Goal: Task Accomplishment & Management: Manage account settings

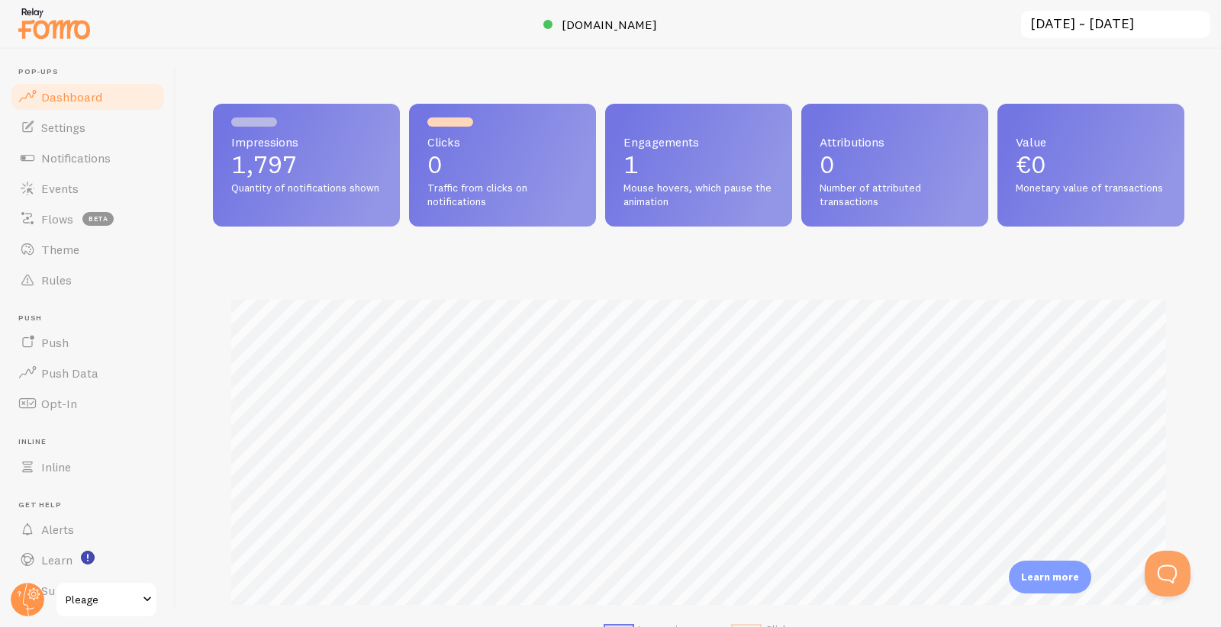
scroll to position [400, 971]
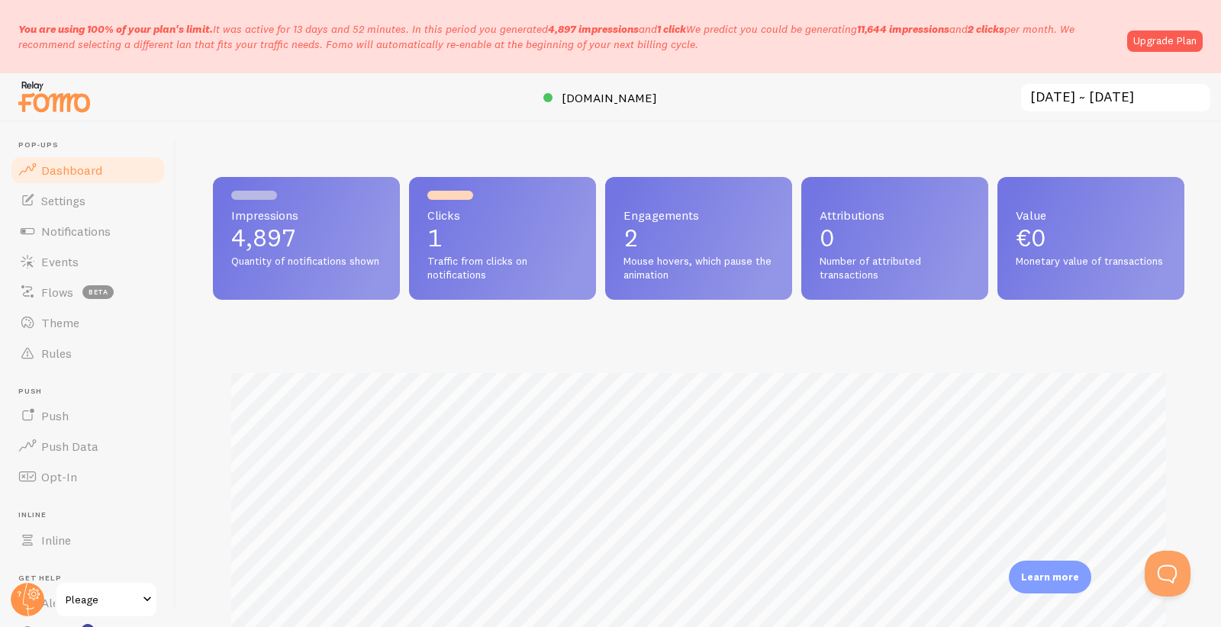
click at [294, 30] on p "You are using 100% of your plan's limit. It was active for 13 days and 52 minut…" at bounding box center [567, 36] width 1099 height 31
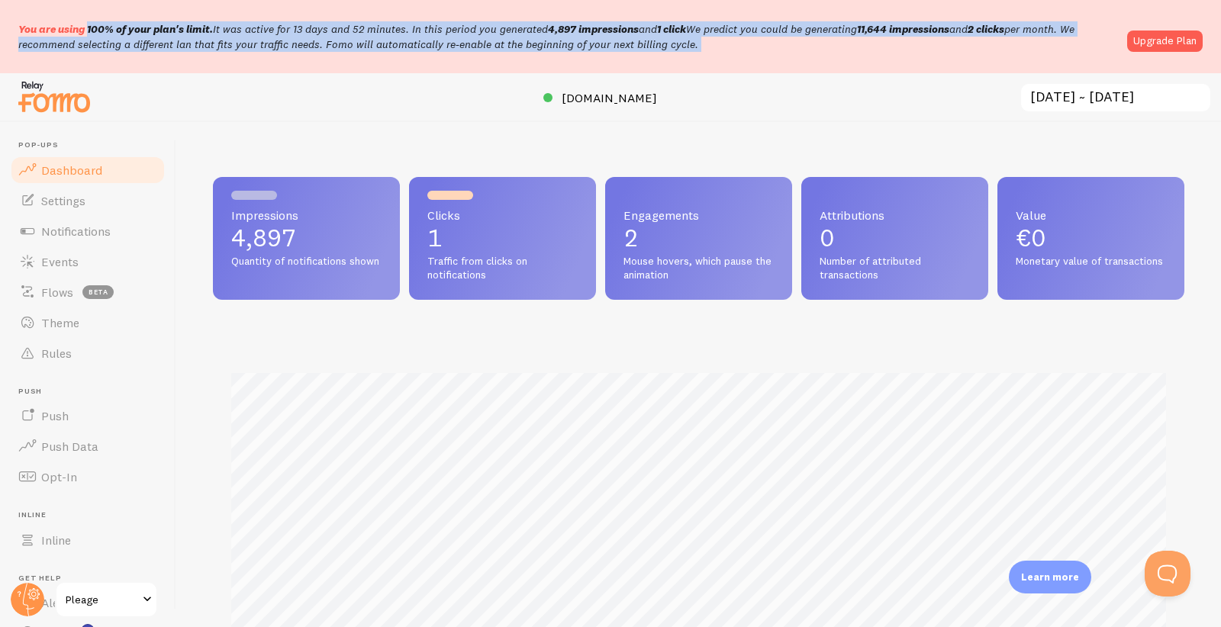
click at [294, 30] on p "You are using 100% of your plan's limit. It was active for 13 days and 52 minut…" at bounding box center [567, 36] width 1099 height 31
click at [388, 43] on p "You are using 100% of your plan's limit. It was active for 13 days and 52 minut…" at bounding box center [567, 36] width 1099 height 31
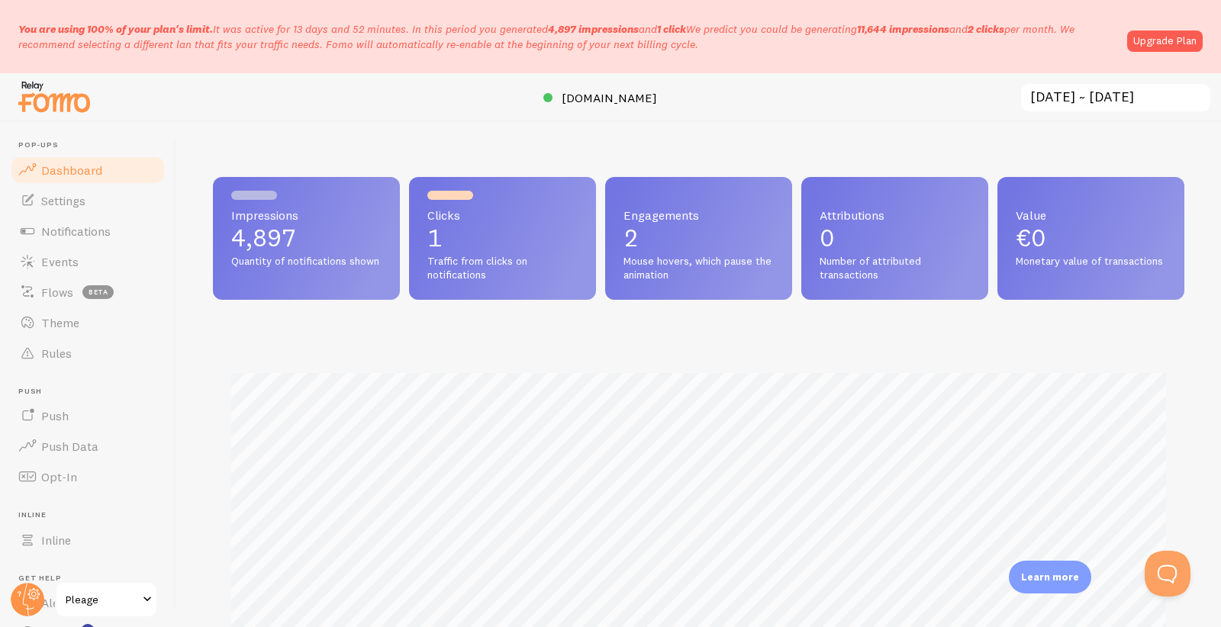
click at [388, 43] on p "You are using 100% of your plan's limit. It was active for 13 days and 52 minut…" at bounding box center [567, 36] width 1099 height 31
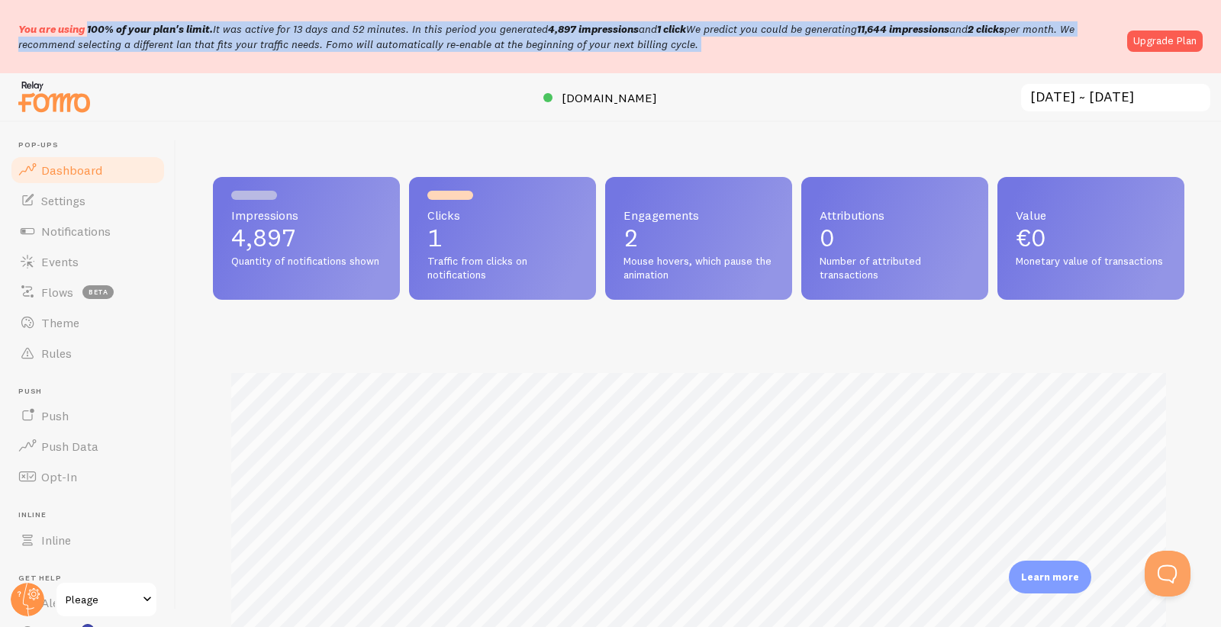
click at [388, 43] on p "You are using 100% of your plan's limit. It was active for 13 days and 52 minut…" at bounding box center [567, 36] width 1099 height 31
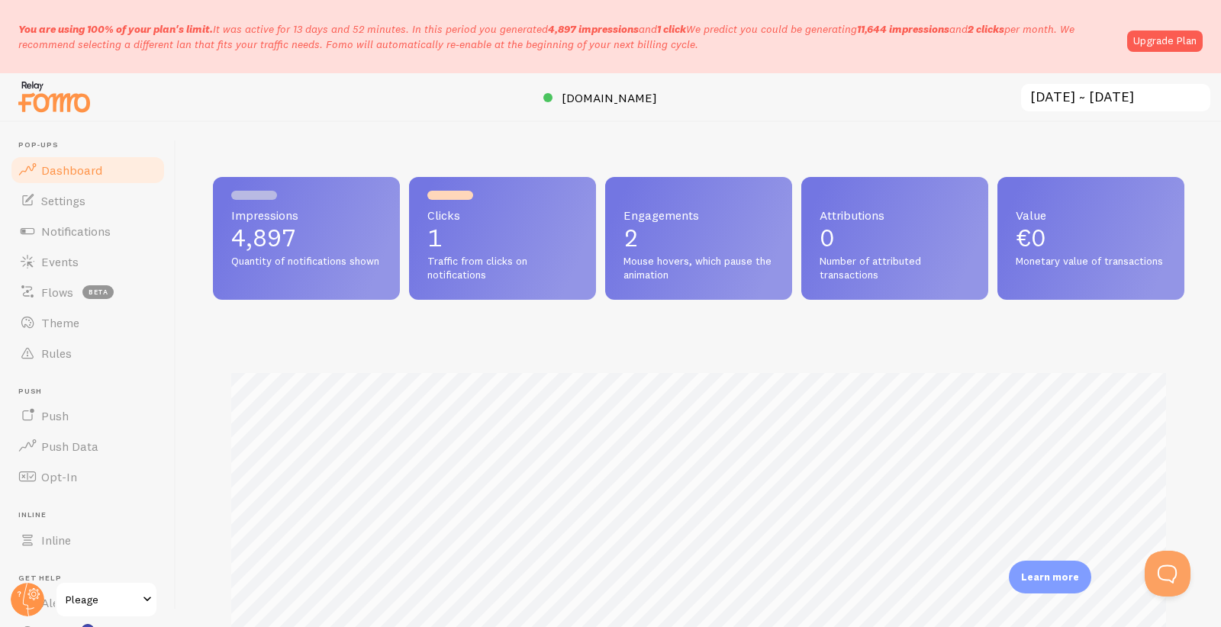
click at [388, 43] on p "You are using 100% of your plan's limit. It was active for 13 days and 52 minut…" at bounding box center [567, 36] width 1099 height 31
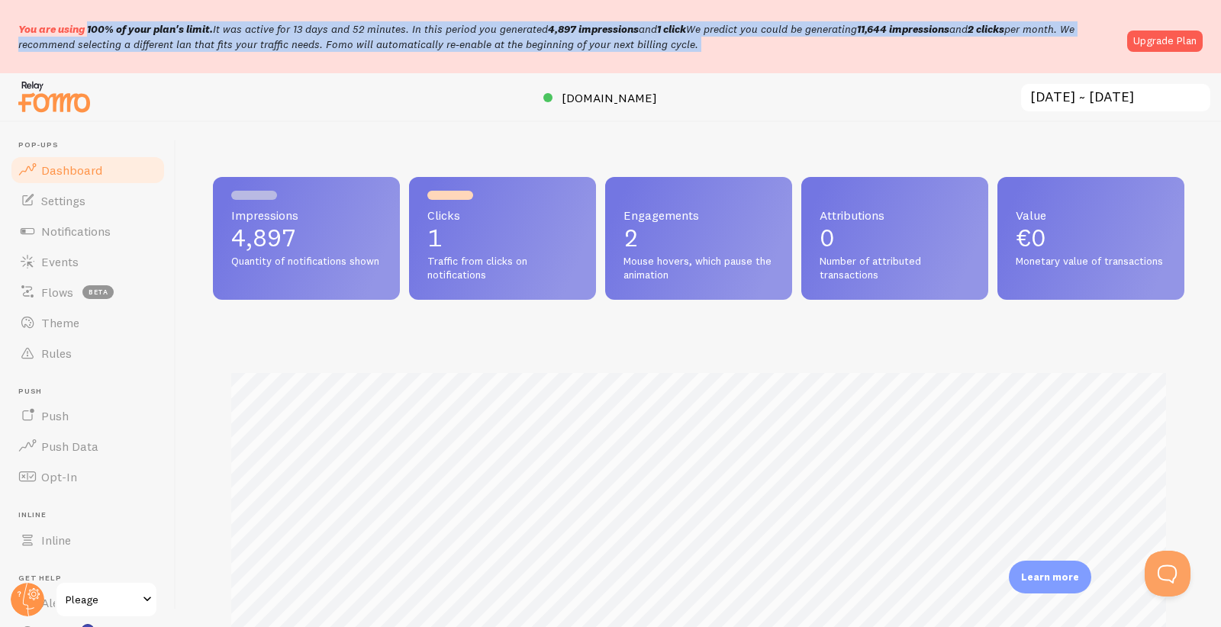
click at [388, 43] on p "You are using 100% of your plan's limit. It was active for 13 days and 52 minut…" at bounding box center [567, 36] width 1099 height 31
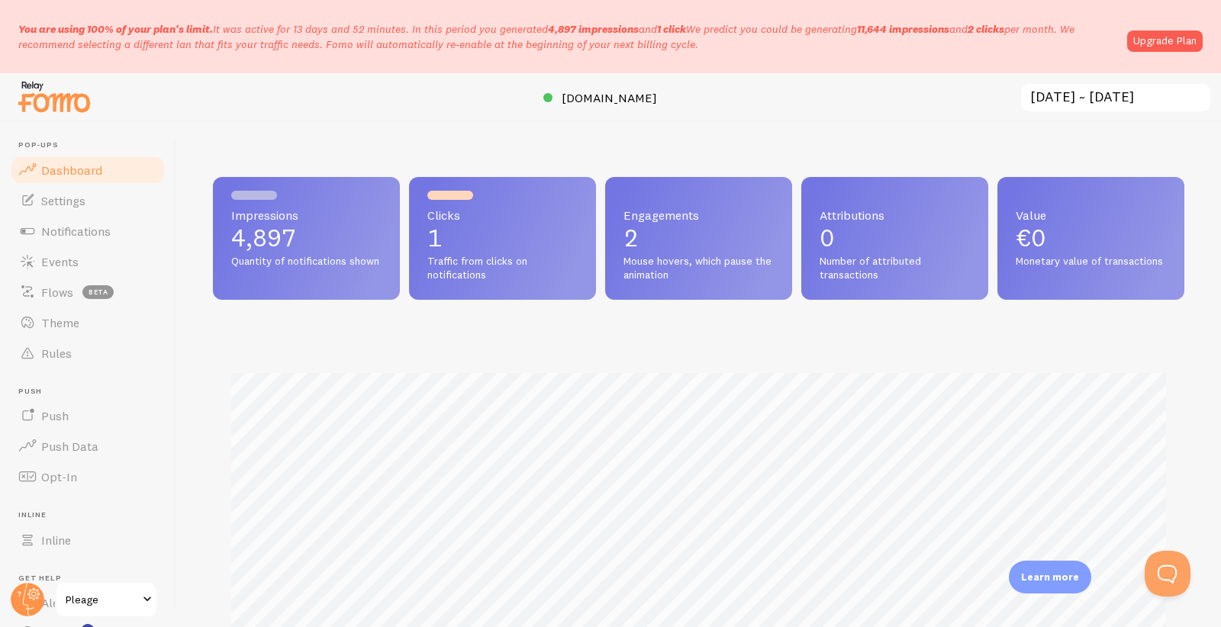
click at [388, 43] on p "You are using 100% of your plan's limit. It was active for 13 days and 52 minut…" at bounding box center [567, 36] width 1099 height 31
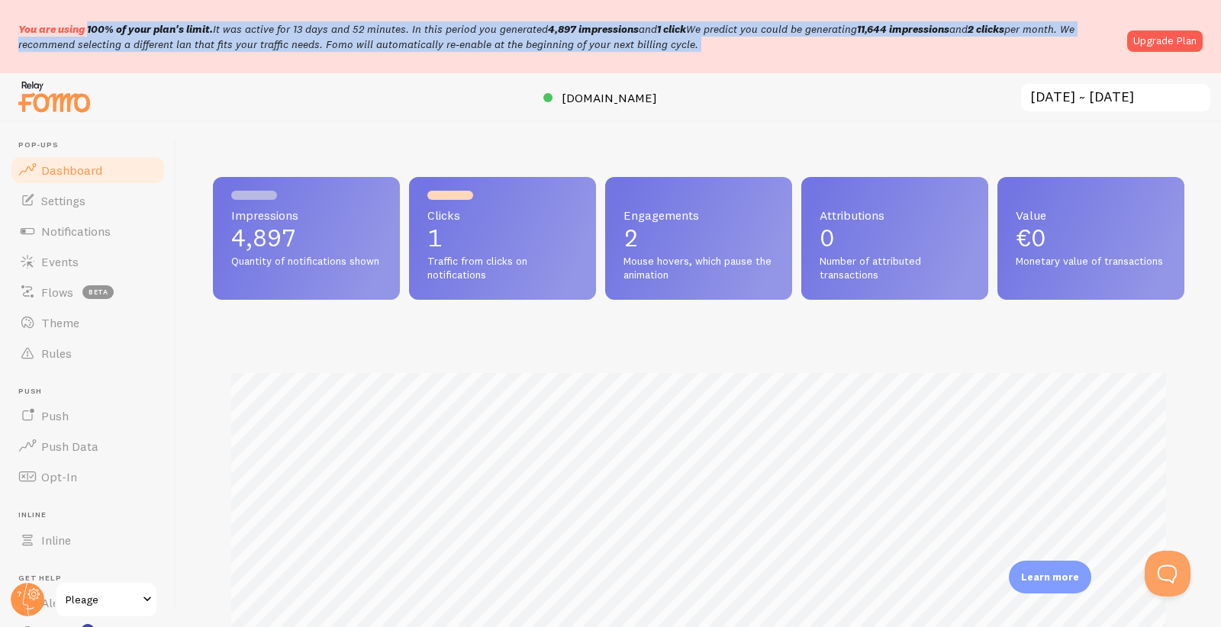
click at [388, 43] on p "You are using 100% of your plan's limit. It was active for 13 days and 52 minut…" at bounding box center [567, 36] width 1099 height 31
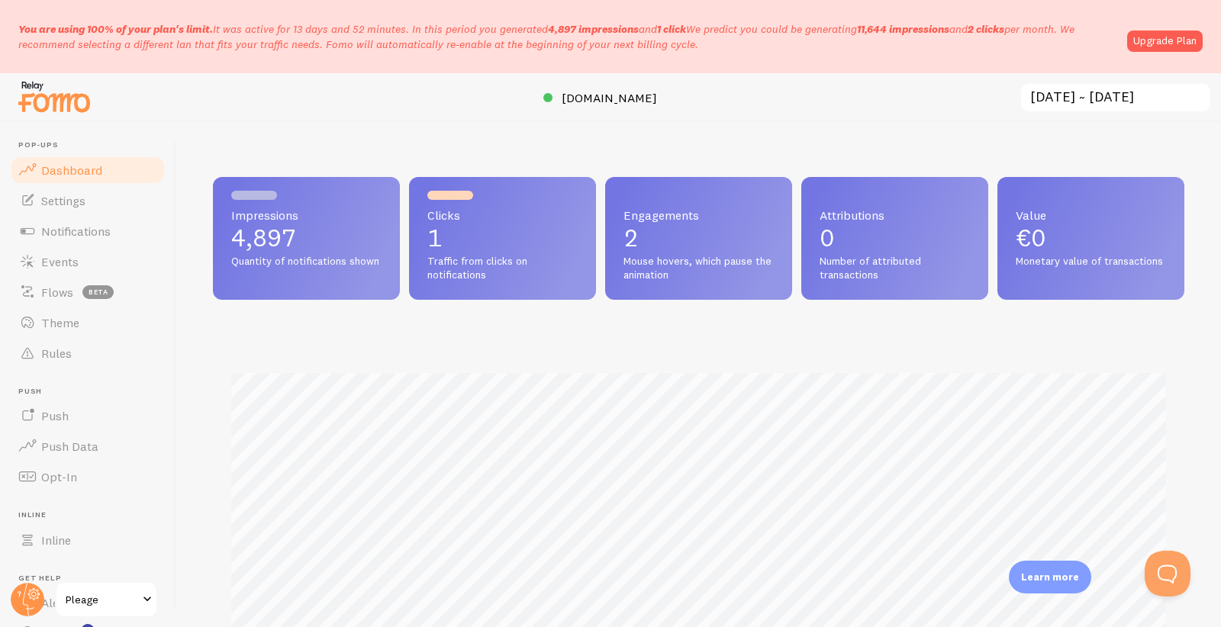
click at [388, 43] on p "You are using 100% of your plan's limit. It was active for 13 days and 52 minut…" at bounding box center [567, 36] width 1099 height 31
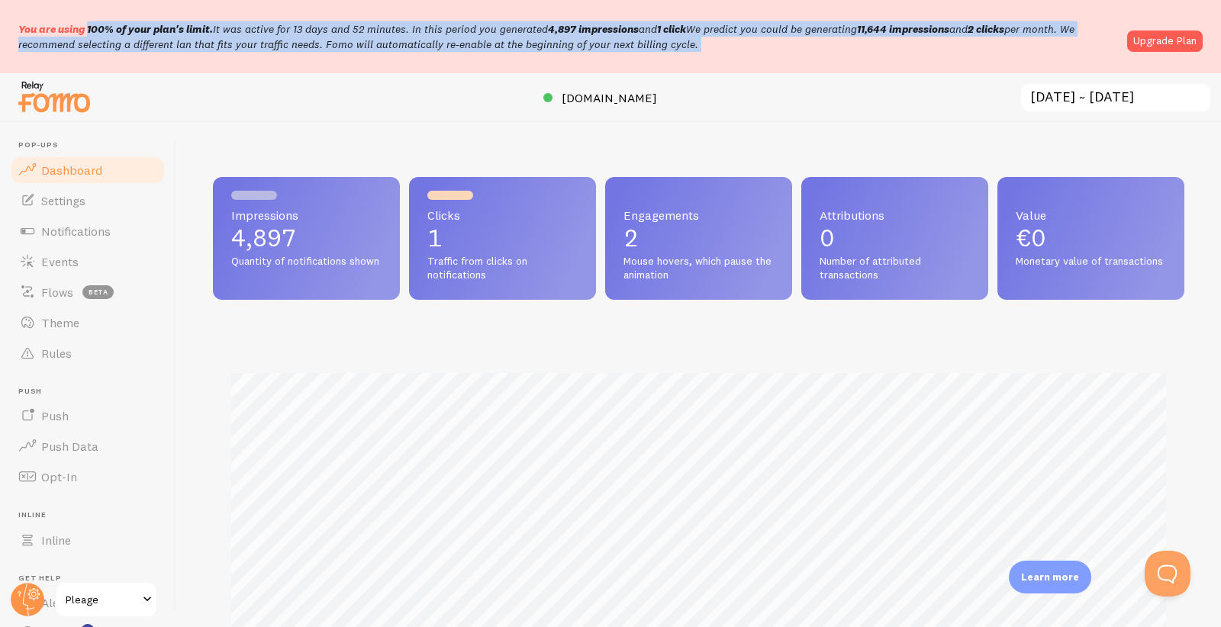
click at [388, 43] on p "You are using 100% of your plan's limit. It was active for 13 days and 52 minut…" at bounding box center [567, 36] width 1099 height 31
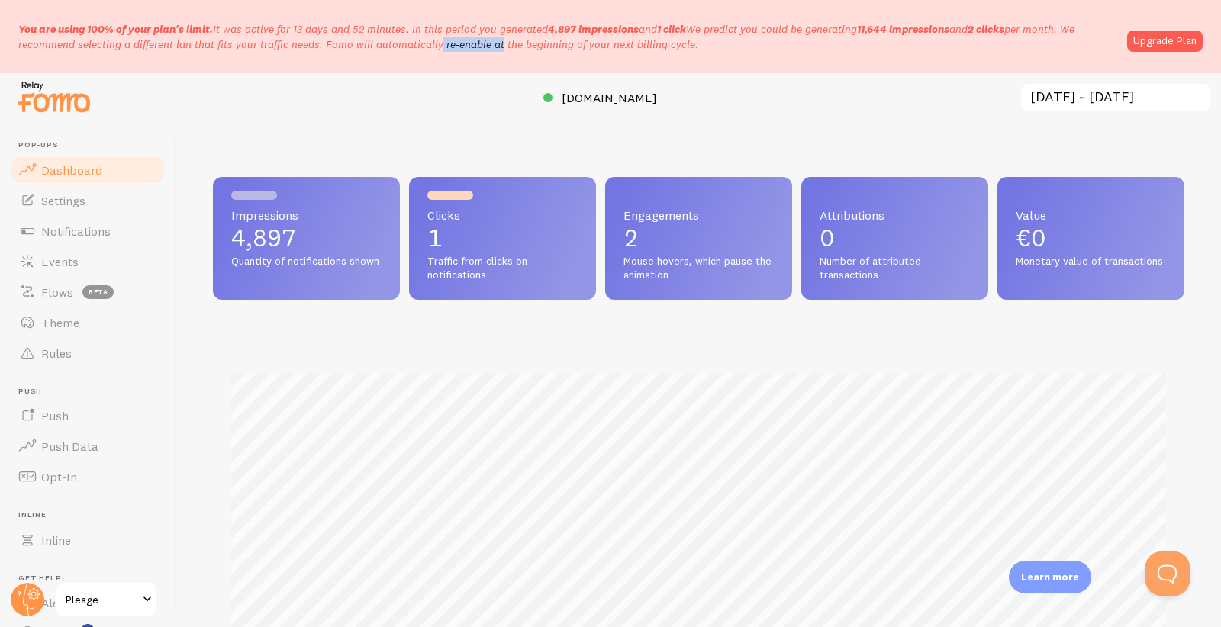
click at [388, 43] on p "You are using 100% of your plan's limit. It was active for 13 days and 52 minut…" at bounding box center [567, 36] width 1099 height 31
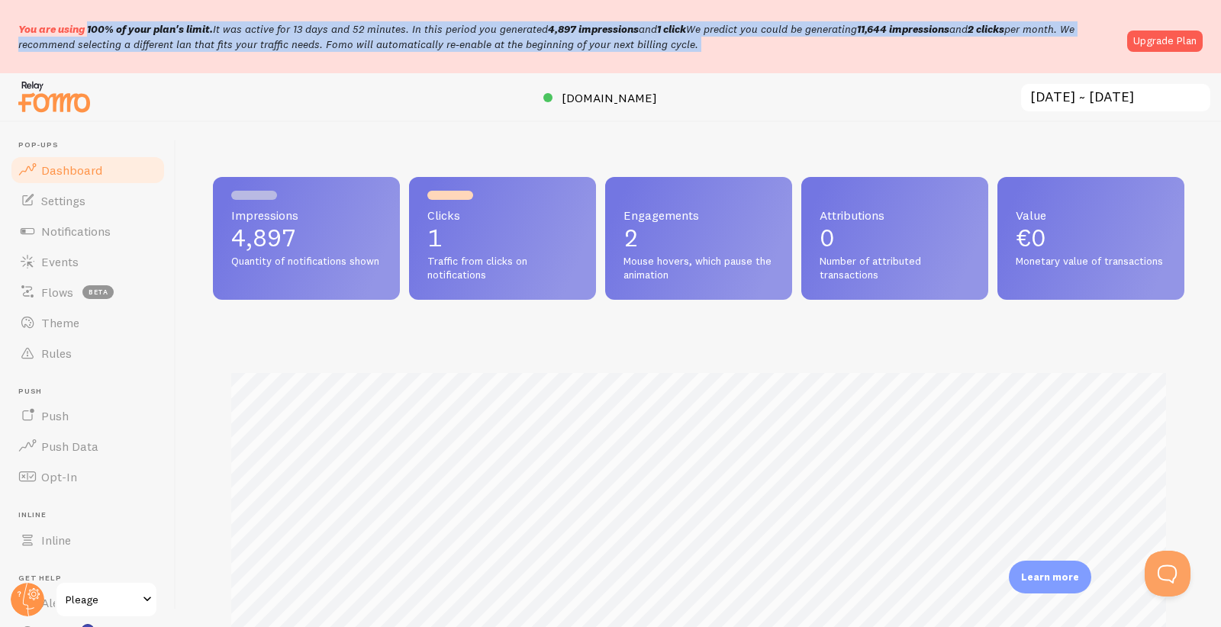
click at [388, 43] on p "You are using 100% of your plan's limit. It was active for 13 days and 52 minut…" at bounding box center [567, 36] width 1099 height 31
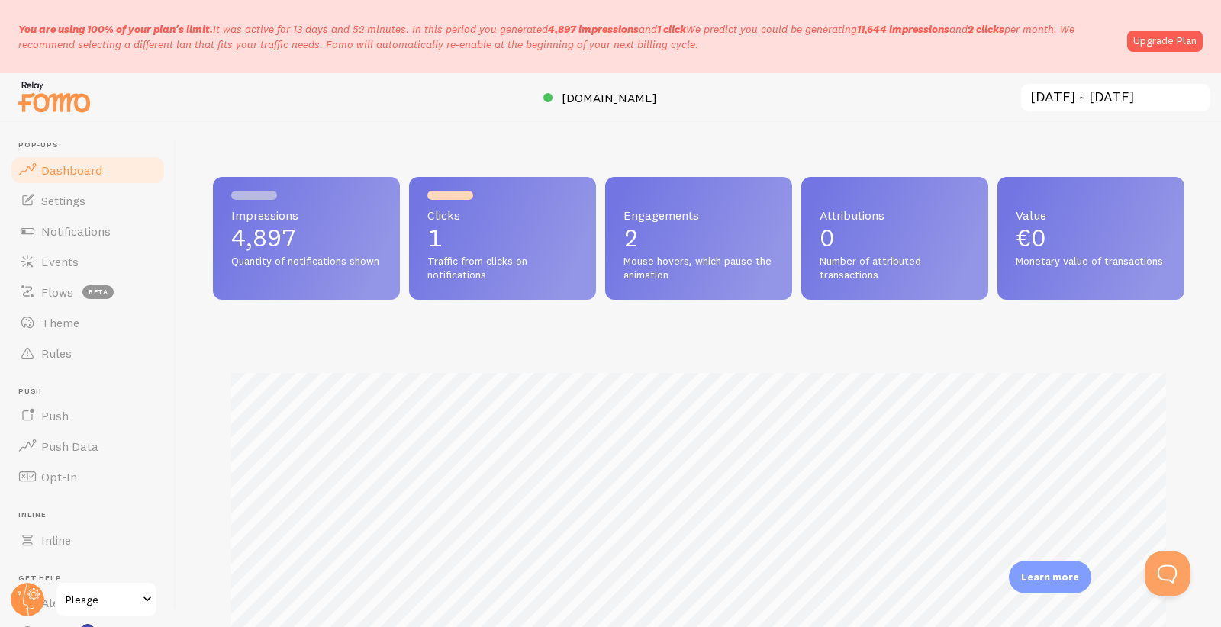
click at [388, 36] on p "You are using 100% of your plan's limit. It was active for 13 days and 52 minut…" at bounding box center [567, 36] width 1099 height 31
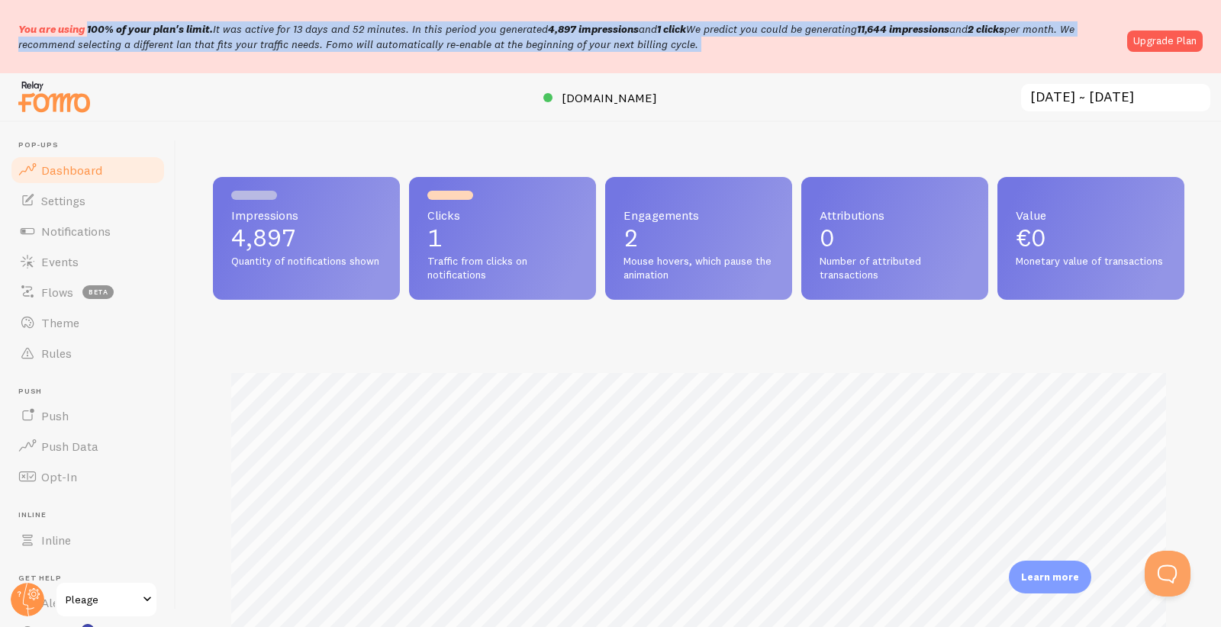
click at [388, 36] on p "You are using 100% of your plan's limit. It was active for 13 days and 52 minut…" at bounding box center [567, 36] width 1099 height 31
click at [389, 27] on p "You are using 100% of your plan's limit. It was active for 13 days and 52 minut…" at bounding box center [567, 36] width 1099 height 31
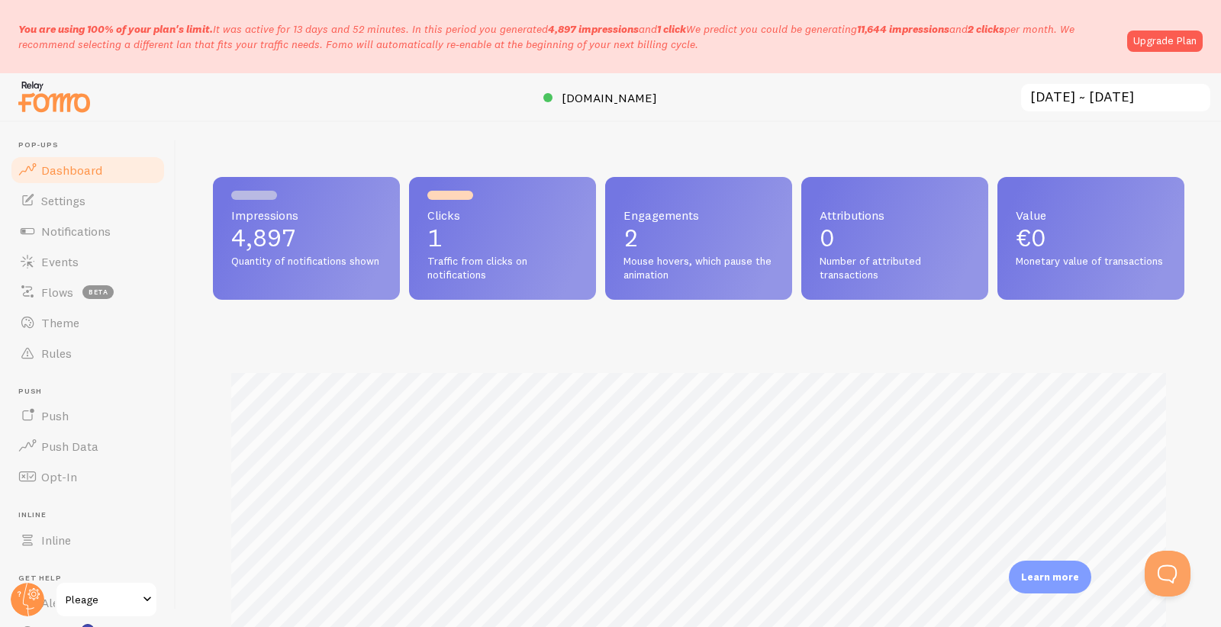
click at [389, 27] on p "You are using 100% of your plan's limit. It was active for 13 days and 52 minut…" at bounding box center [567, 36] width 1099 height 31
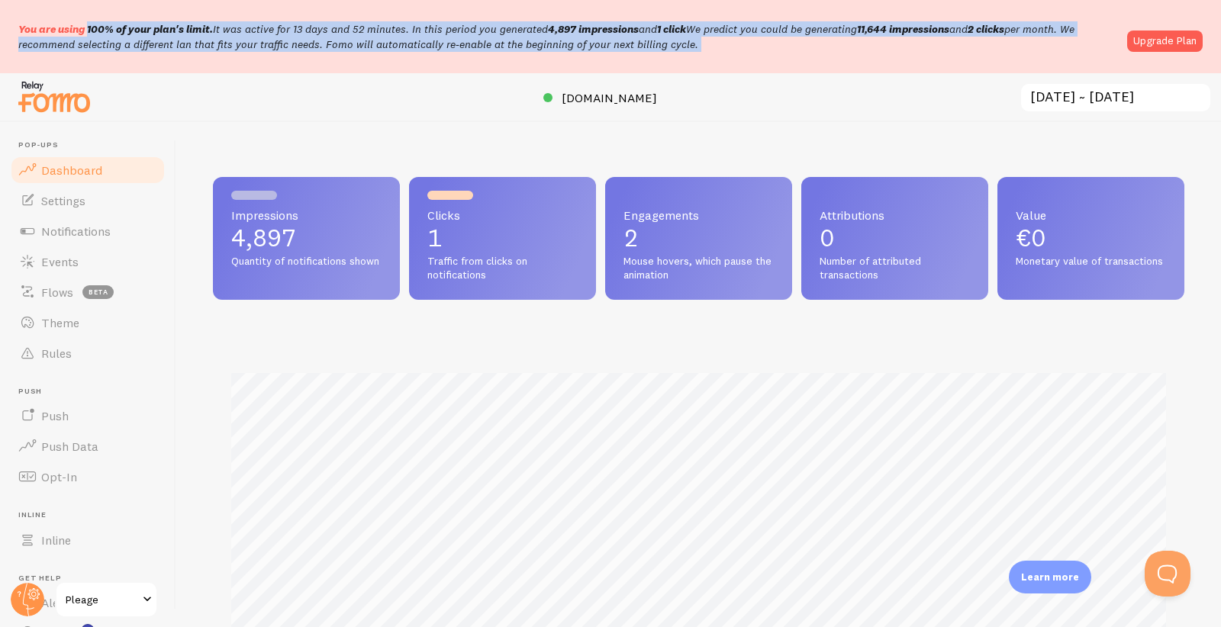
click at [383, 40] on p "You are using 100% of your plan's limit. It was active for 13 days and 52 minut…" at bounding box center [567, 36] width 1099 height 31
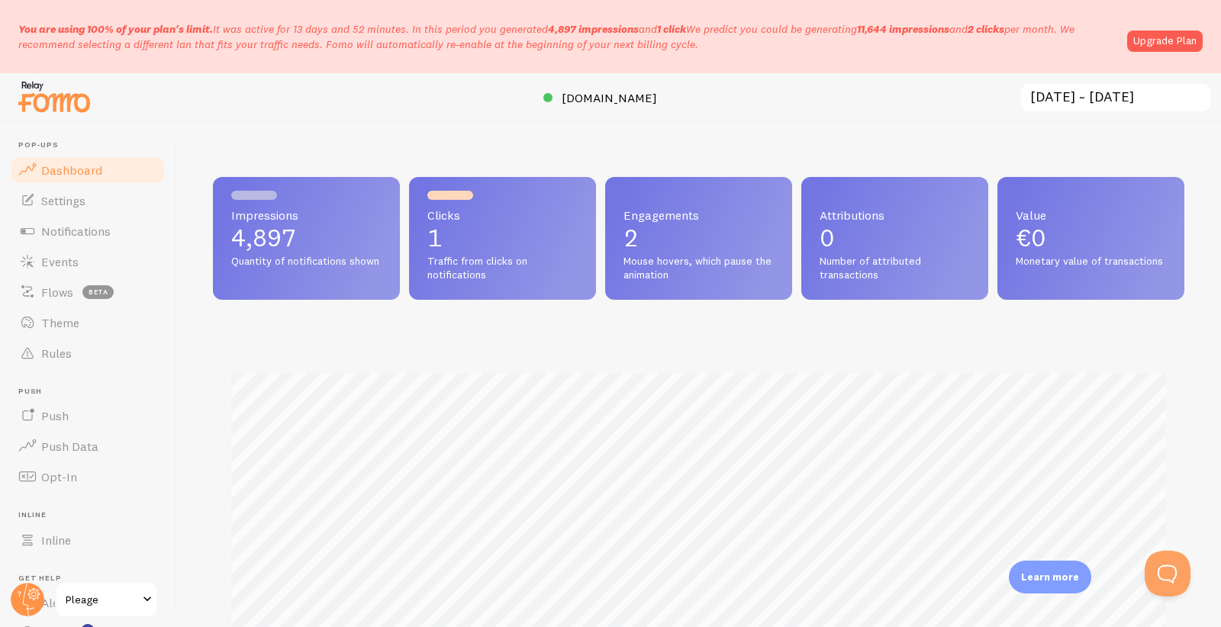
click at [383, 40] on p "You are using 100% of your plan's limit. It was active for 13 days and 52 minut…" at bounding box center [567, 36] width 1099 height 31
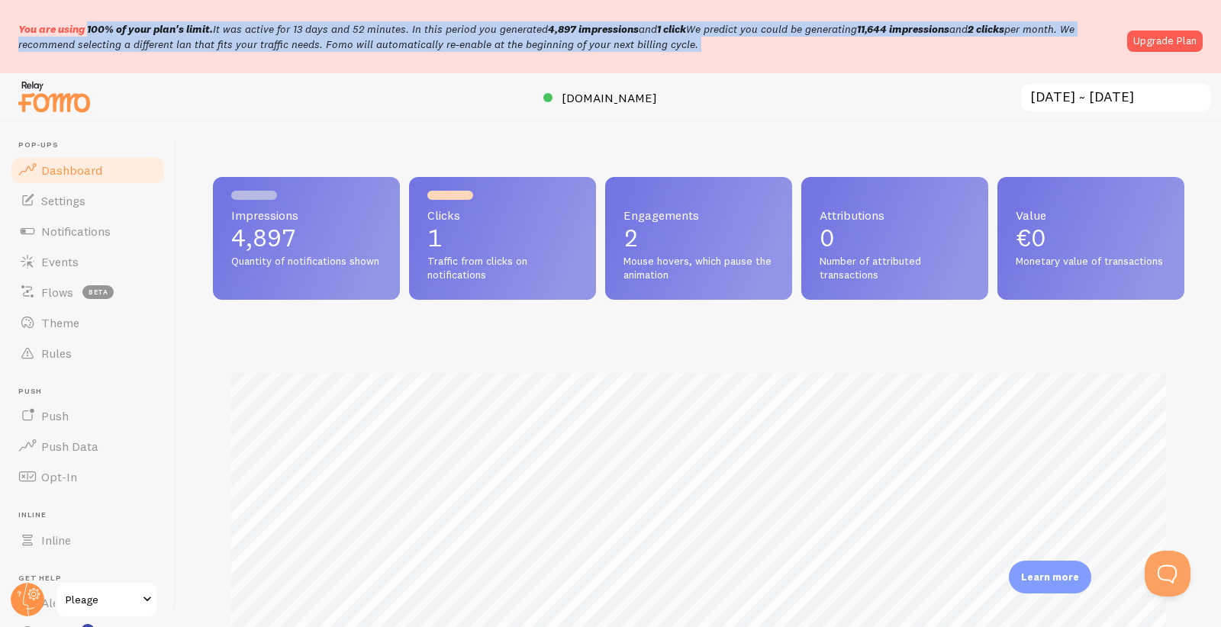
click at [383, 40] on p "You are using 100% of your plan's limit. It was active for 13 days and 52 minut…" at bounding box center [567, 36] width 1099 height 31
click at [383, 31] on p "You are using 100% of your plan's limit. It was active for 13 days and 52 minut…" at bounding box center [567, 36] width 1099 height 31
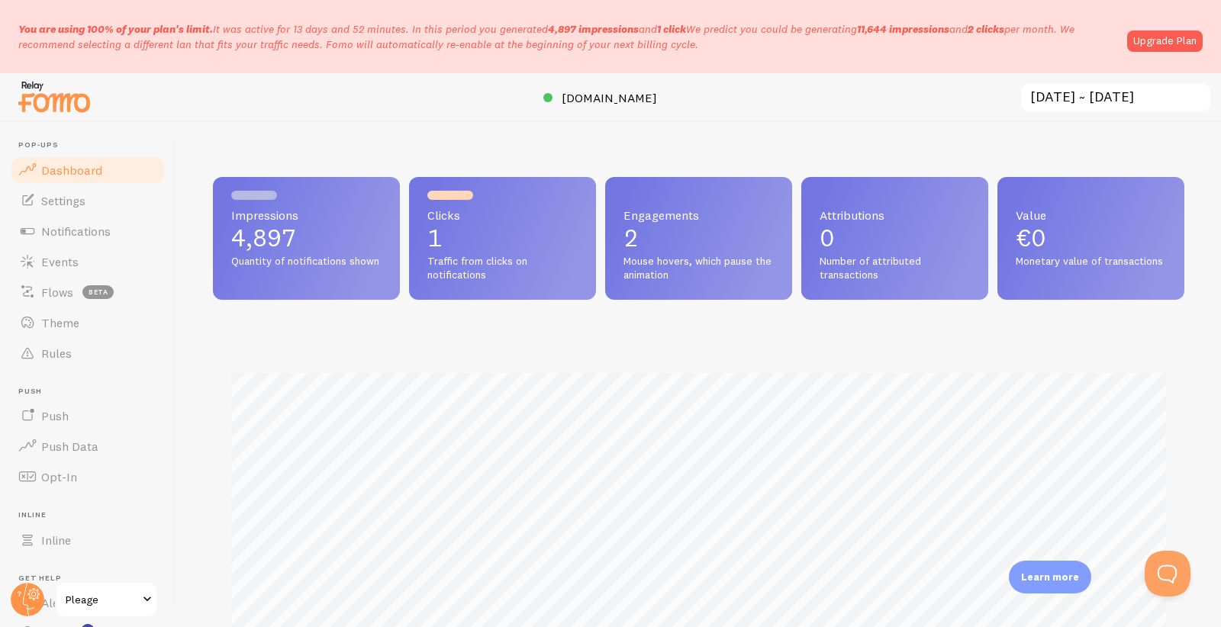
click at [597, 223] on div "Impressions 4,897 Quantity of notifications shown Clicks 1 Traffic from clicks …" at bounding box center [698, 238] width 971 height 123
click at [597, 224] on div "Impressions 4,897 Quantity of notifications shown Clicks 1 Traffic from clicks …" at bounding box center [698, 238] width 971 height 123
click at [623, 128] on div "Impressions 4,897 Quantity of notifications shown Clicks 1 Traffic from clicks …" at bounding box center [698, 374] width 1044 height 505
